Goal: Find specific page/section: Find specific page/section

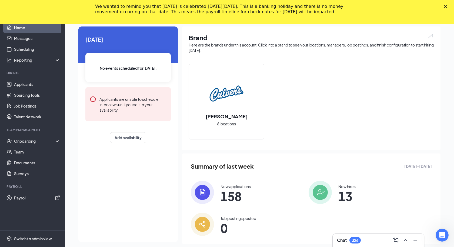
scroll to position [34, 0]
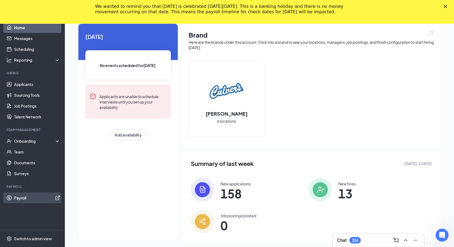
click at [19, 199] on link "Payroll" at bounding box center [37, 197] width 46 height 11
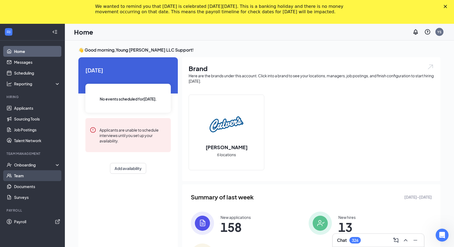
click at [23, 177] on link "Team" at bounding box center [37, 175] width 46 height 11
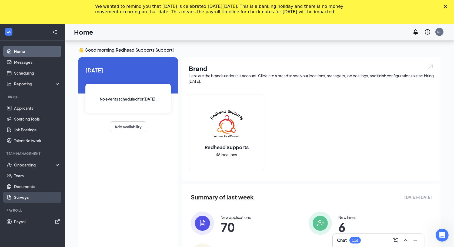
scroll to position [35, 0]
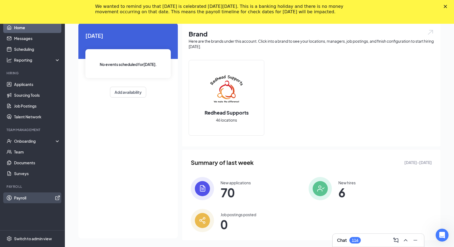
click at [21, 200] on link "Payroll" at bounding box center [37, 197] width 46 height 11
